Goal: Find specific page/section: Find specific page/section

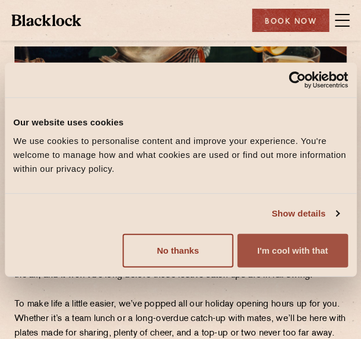
click at [292, 249] on button "I'm cool with that" at bounding box center [293, 250] width 110 height 34
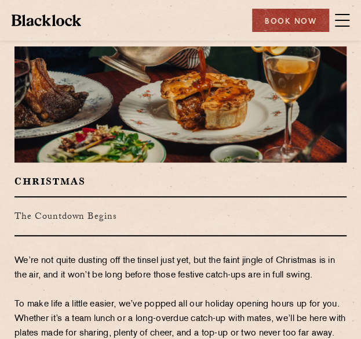
click at [343, 20] on span at bounding box center [342, 20] width 15 height 1
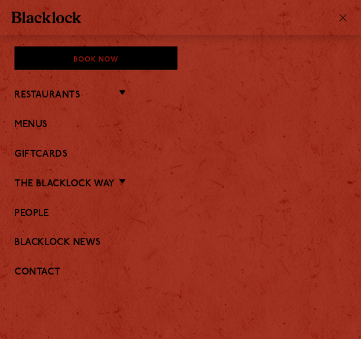
click at [93, 92] on li "Restaurants Soho City Covent Garden Shoreditch Canary Wharf Manchester Birmingh…" at bounding box center [181, 94] width 332 height 15
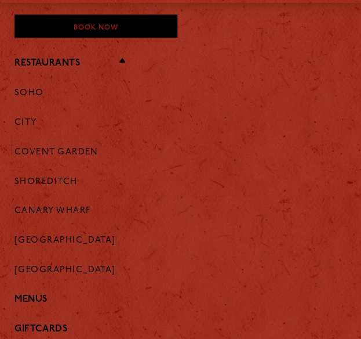
scroll to position [58, 0]
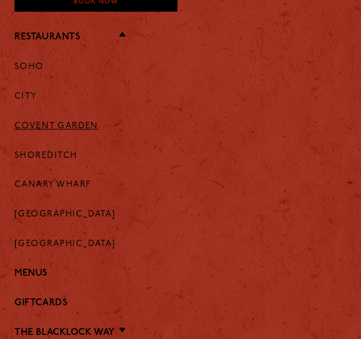
click at [78, 124] on link "Covent Garden" at bounding box center [57, 126] width 84 height 10
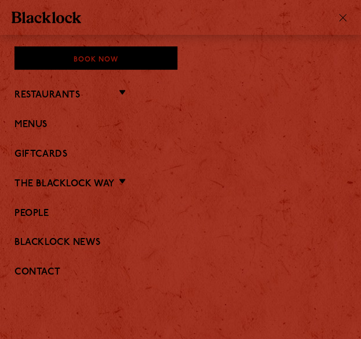
scroll to position [1, 0]
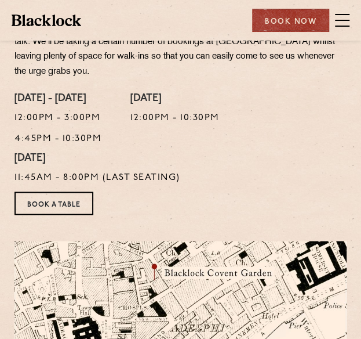
scroll to position [348, 0]
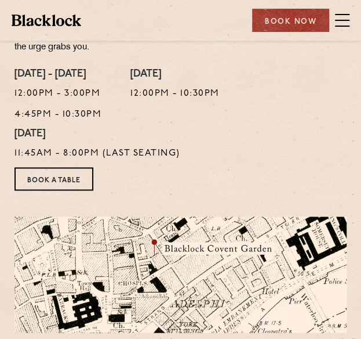
click at [335, 18] on span at bounding box center [342, 20] width 15 height 17
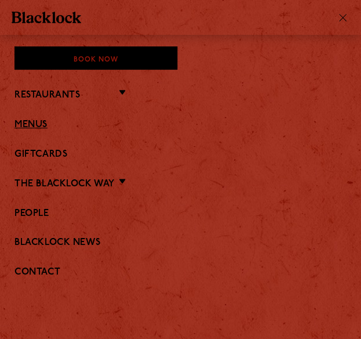
click at [35, 124] on link "Menus" at bounding box center [181, 125] width 332 height 11
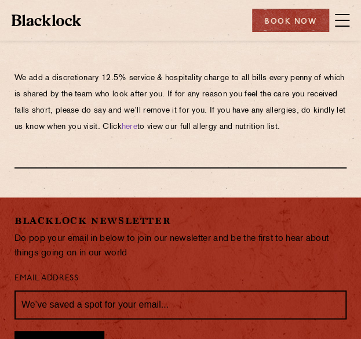
scroll to position [2379, 0]
